Goal: Book appointment/travel/reservation

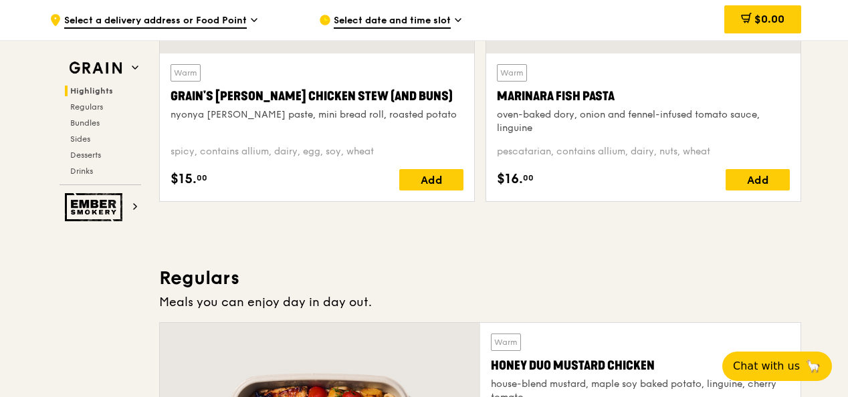
scroll to position [736, 0]
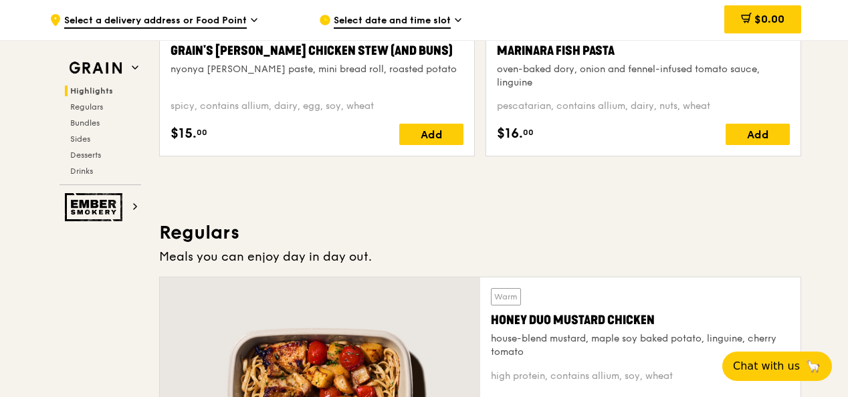
click at [399, 19] on span "Select date and time slot" at bounding box center [392, 21] width 117 height 15
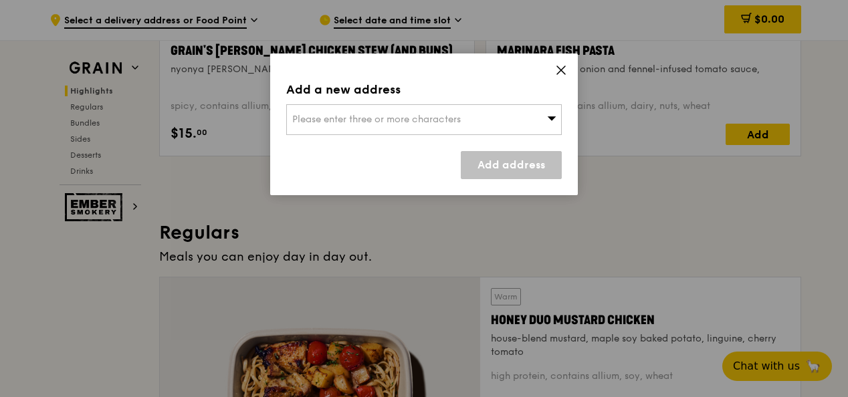
click at [372, 122] on span "Please enter three or more characters" at bounding box center [376, 119] width 169 height 11
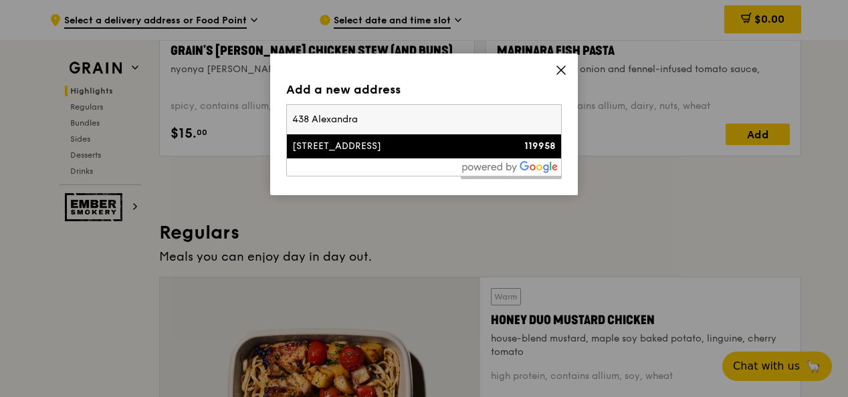
type input "438 Alexandra"
click at [377, 142] on div "[STREET_ADDRESS]" at bounding box center [391, 146] width 198 height 13
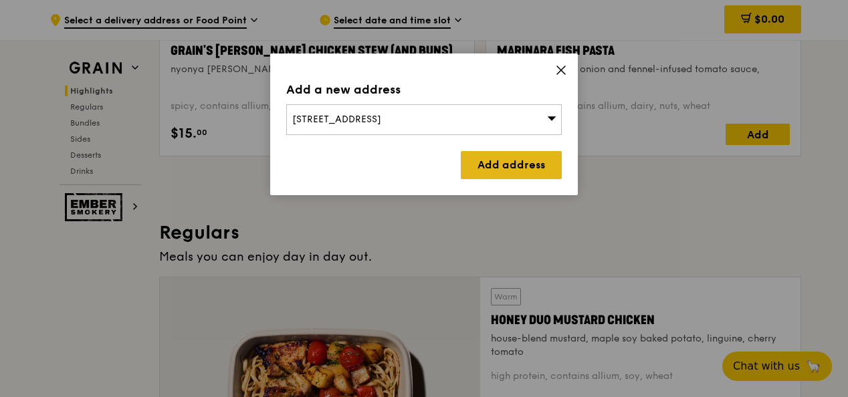
click at [515, 164] on link "Add address" at bounding box center [511, 165] width 101 height 28
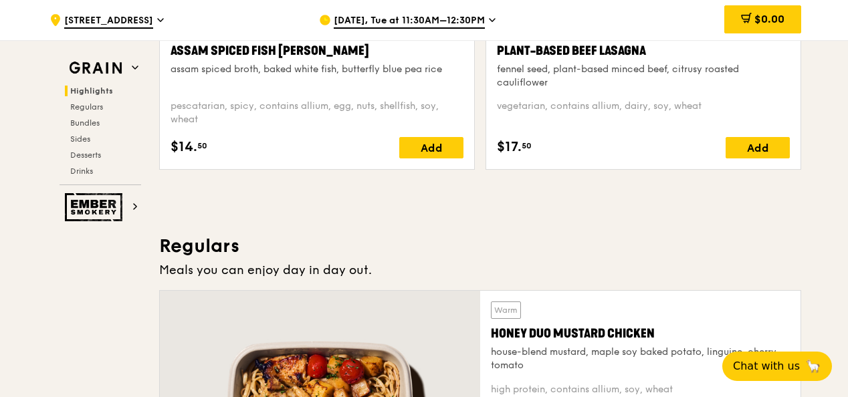
click at [416, 21] on span "[DATE], Tue at 11:30AM–12:30PM" at bounding box center [409, 21] width 151 height 15
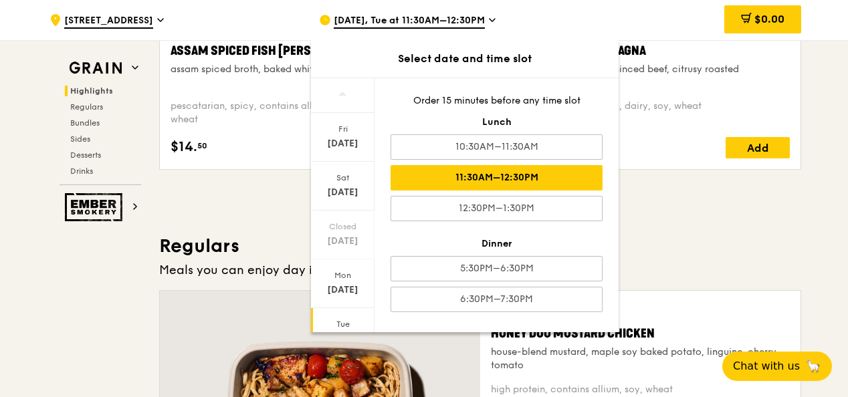
click at [470, 174] on div "11:30AM–12:30PM" at bounding box center [497, 177] width 212 height 25
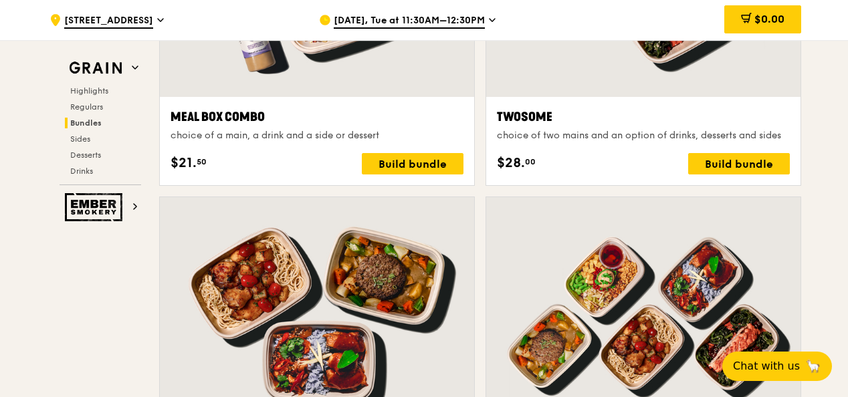
scroll to position [2409, 0]
